Goal: Information Seeking & Learning: Learn about a topic

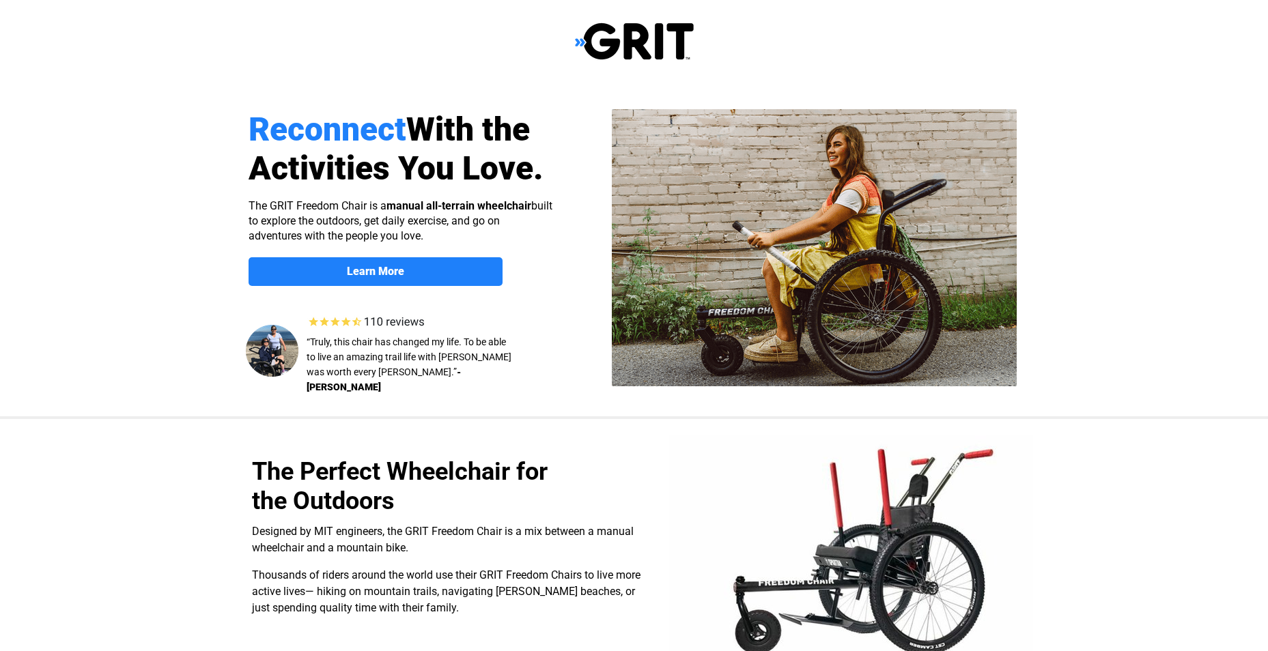
select select "US"
click at [371, 280] on link "Learn More" at bounding box center [376, 271] width 254 height 29
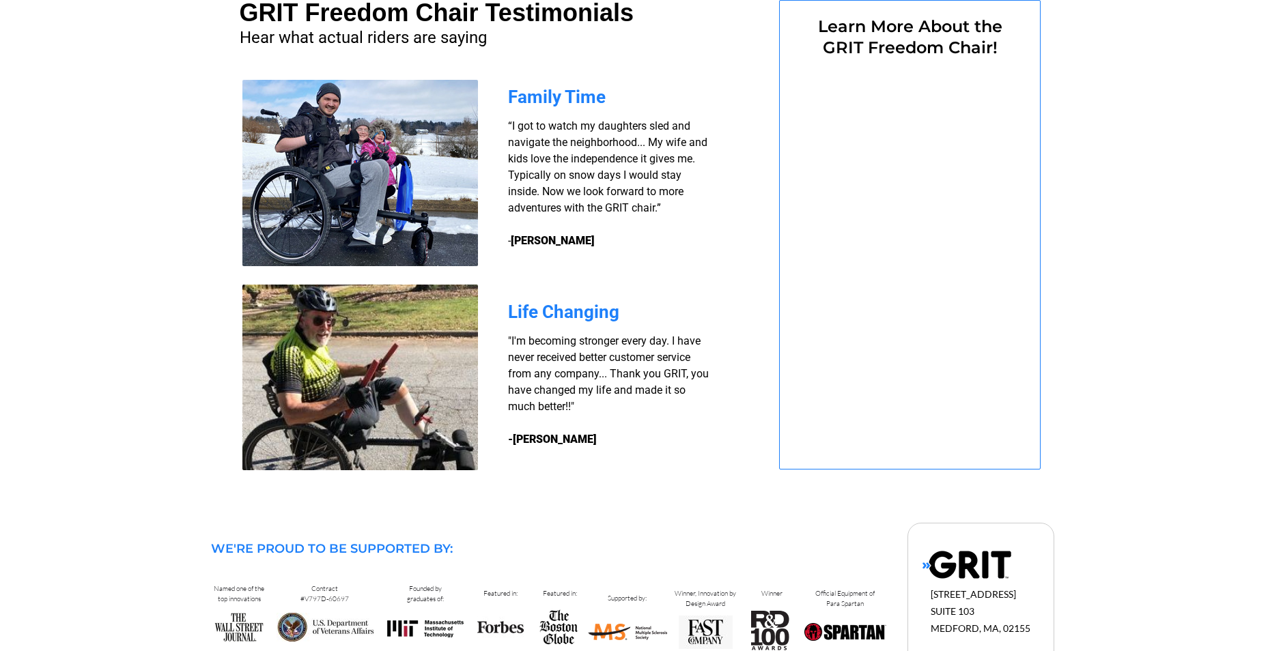
select select "US"
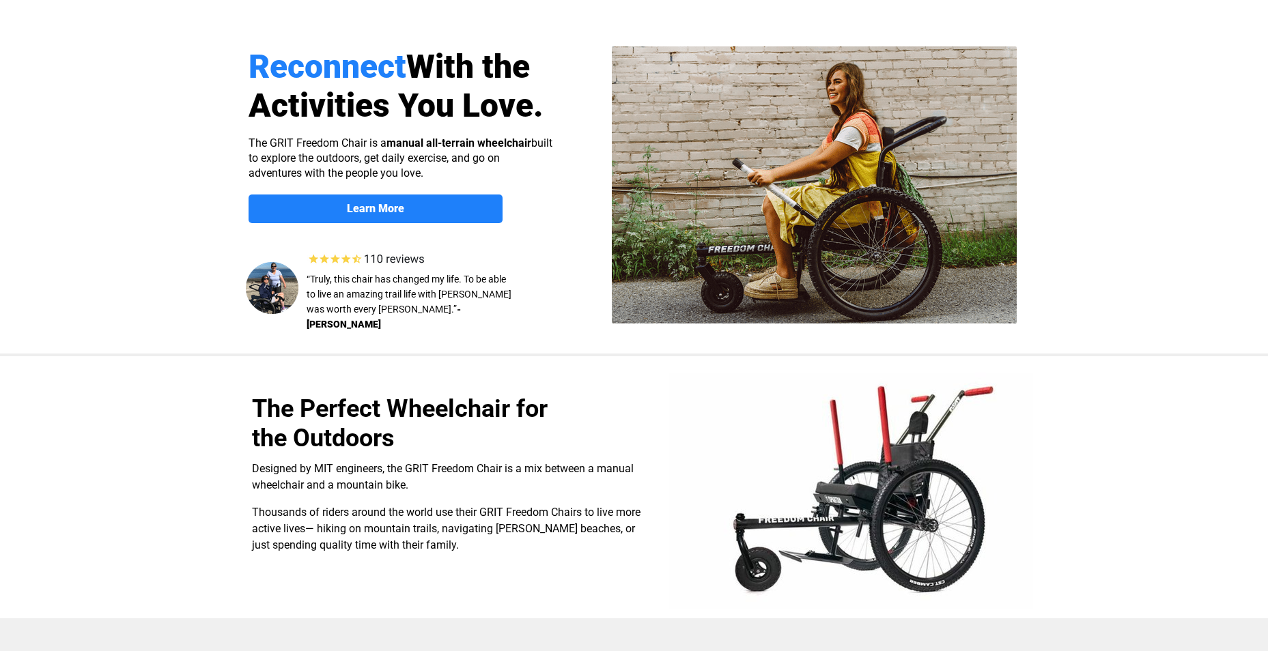
scroll to position [137, 0]
